Goal: Find specific page/section: Find specific page/section

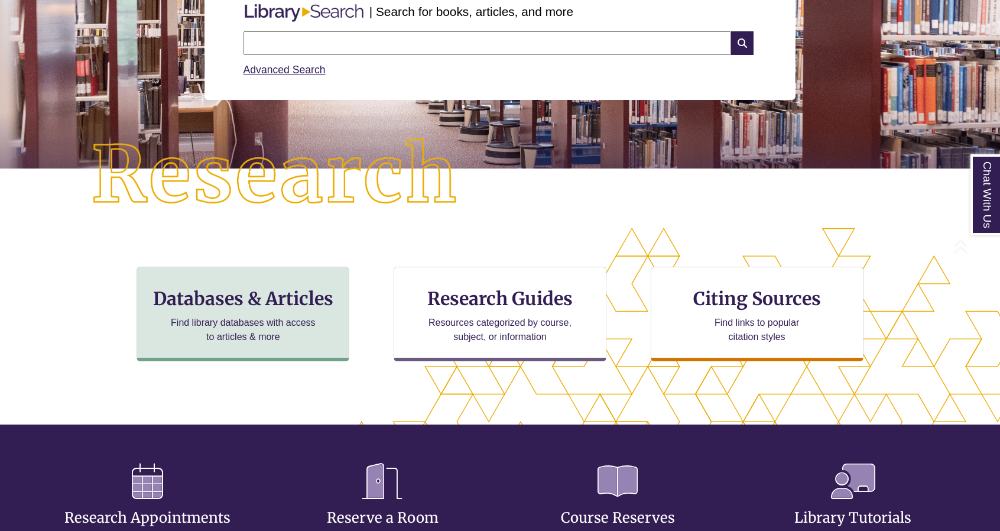
scroll to position [177, 0]
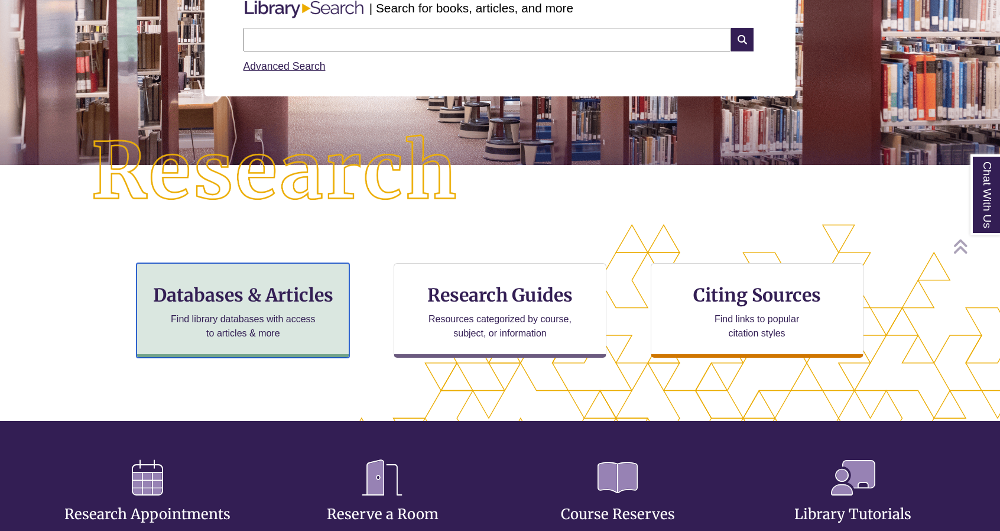
click at [287, 309] on div "Databases & Articles Find library databases with access to articles & more" at bounding box center [243, 310] width 213 height 95
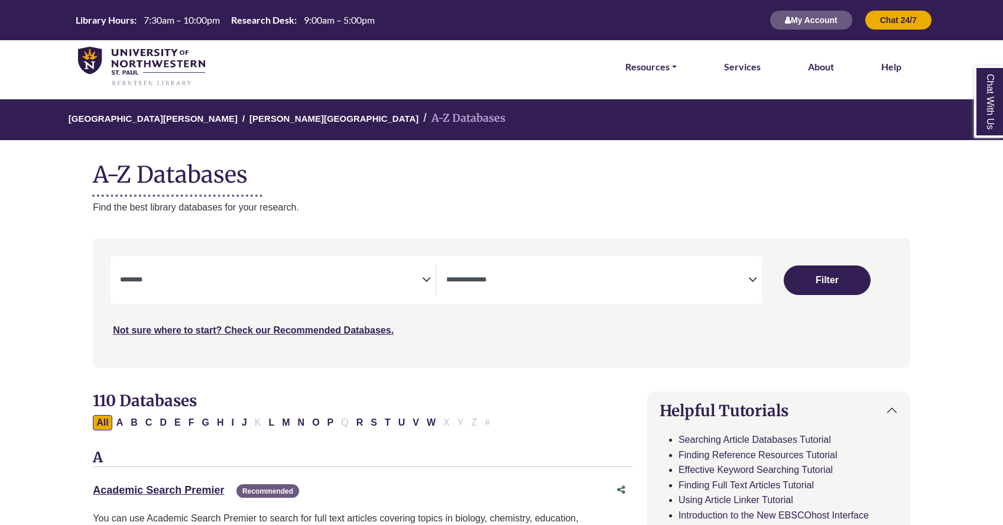
select select "Database Subject Filter"
select select "Database Types Filter"
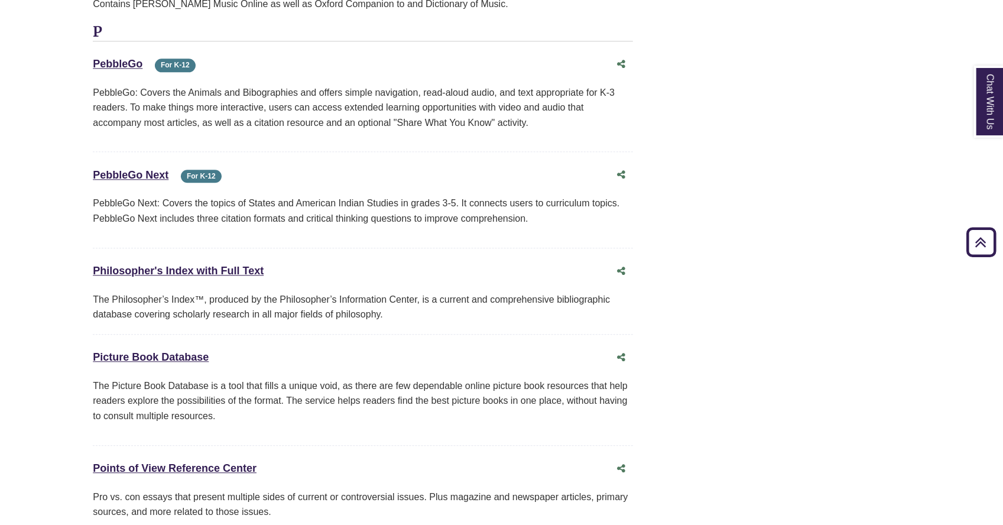
scroll to position [7862, 0]
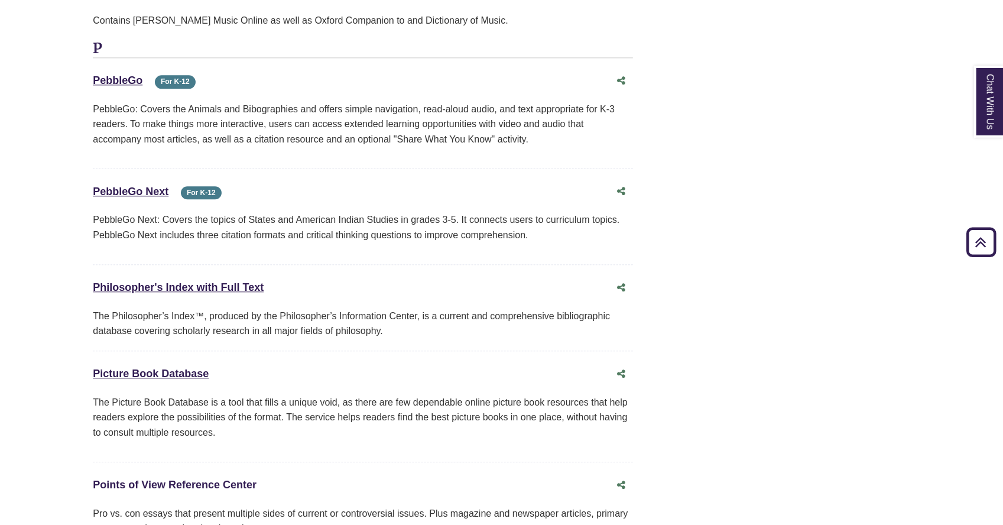
click at [149, 479] on link "Points of View Reference Center This link opens in a new window" at bounding box center [175, 485] width 164 height 12
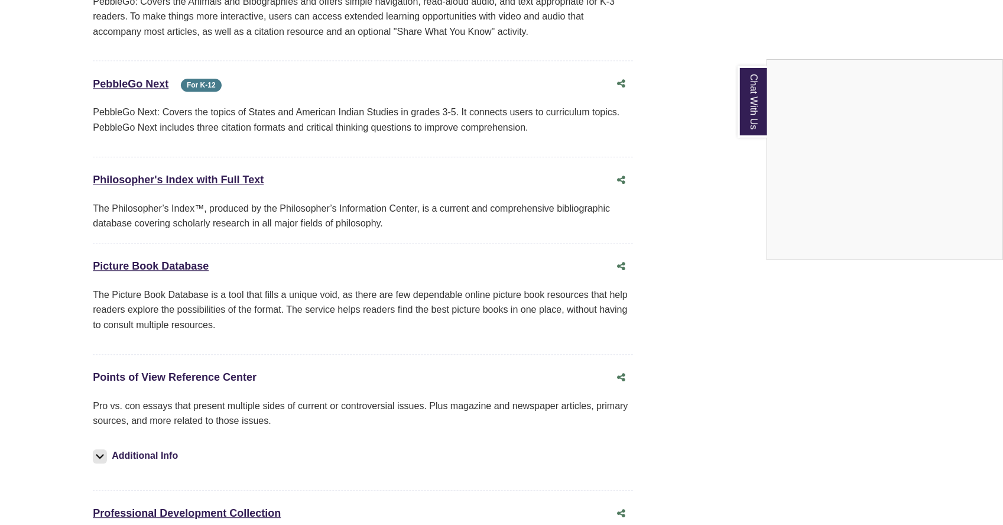
scroll to position [7981, 0]
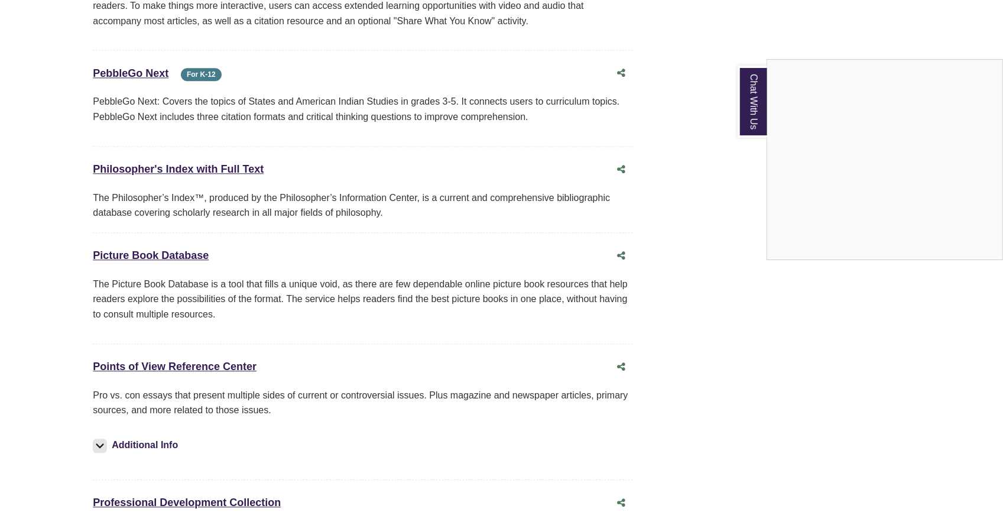
click at [229, 255] on div "Chat With Us" at bounding box center [501, 262] width 1003 height 525
